Goal: Information Seeking & Learning: Stay updated

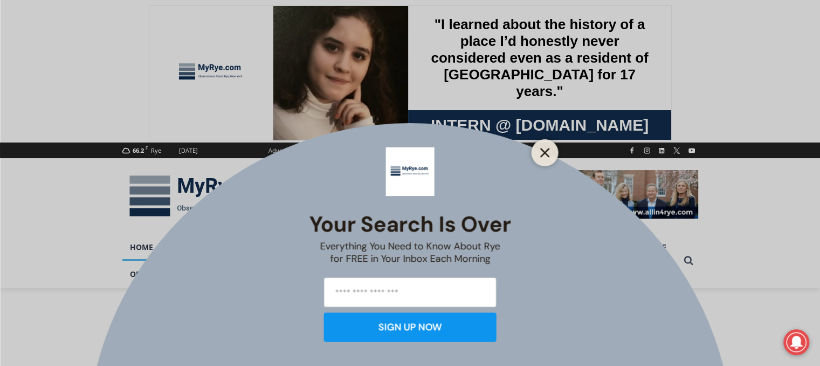
click at [541, 155] on line "Close" at bounding box center [545, 153] width 8 height 8
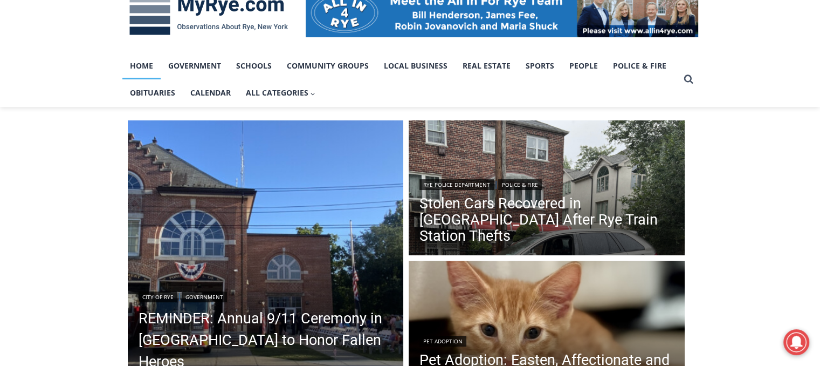
scroll to position [181, 0]
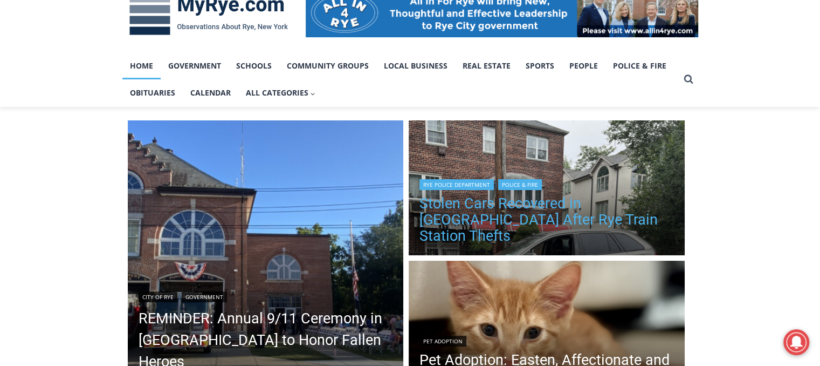
click at [519, 215] on link "Stolen Cars Recovered in [GEOGRAPHIC_DATA] After Rye Train Station Thefts" at bounding box center [547, 219] width 255 height 49
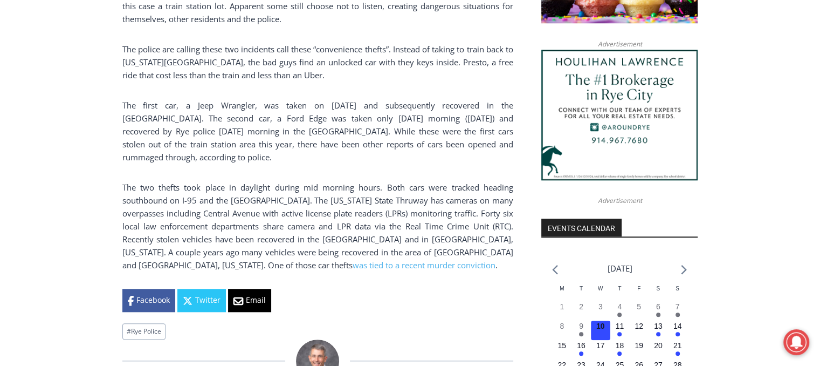
scroll to position [1001, 0]
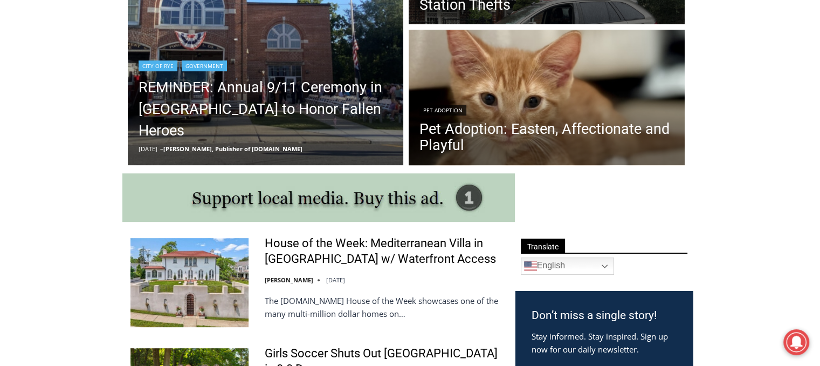
scroll to position [414, 0]
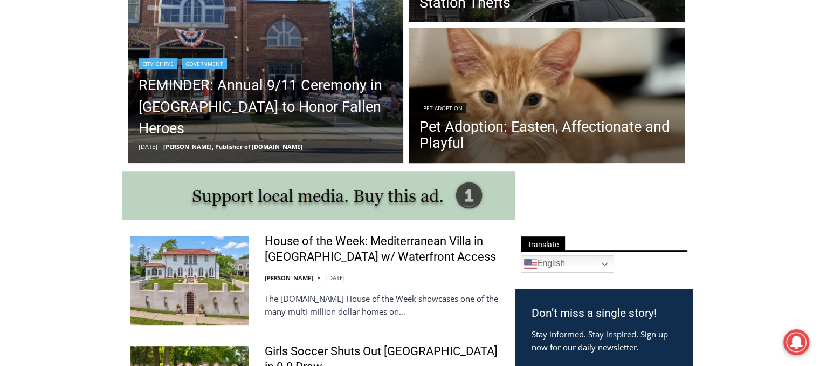
click at [183, 159] on header "City of Rye | Government REMINDER: Annual 9/11 Ceremony in Rye to Honor Fallen …" at bounding box center [266, 103] width 276 height 119
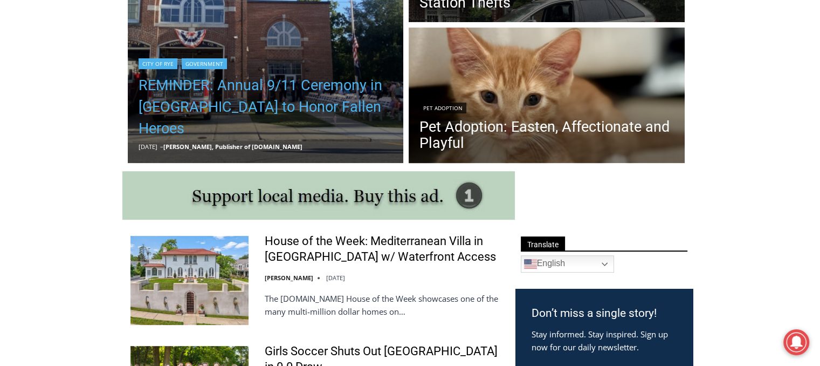
click at [197, 116] on link "REMINDER: Annual 9/11 Ceremony in [GEOGRAPHIC_DATA] to Honor Fallen Heroes" at bounding box center [266, 106] width 255 height 65
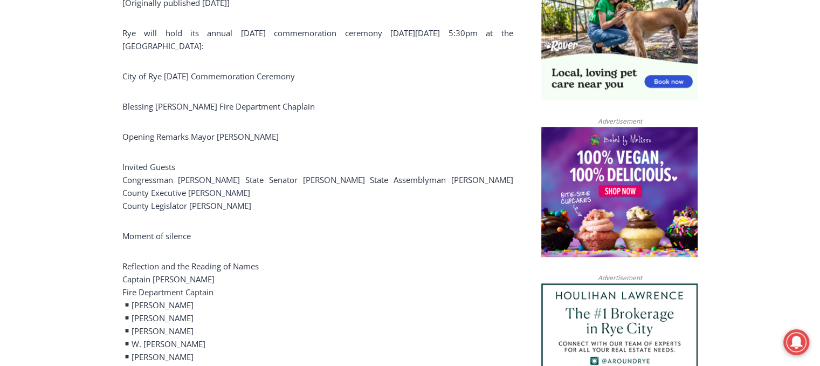
scroll to position [776, 0]
